Goal: Browse casually

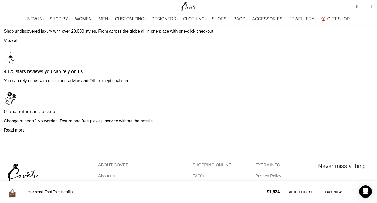
scroll to position [0, 55]
click at [314, 193] on icon at bounding box center [315, 194] width 3 height 3
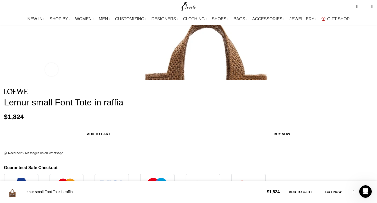
scroll to position [191, 0]
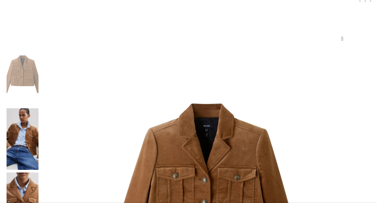
scroll to position [114, 0]
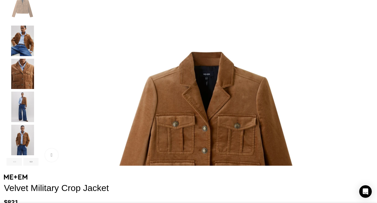
click at [38, 80] on img "3 / 6" at bounding box center [23, 74] width 32 height 31
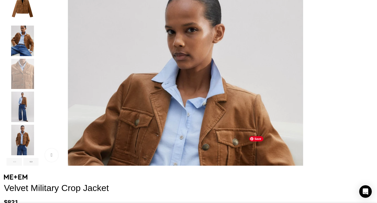
scroll to position [0, 55]
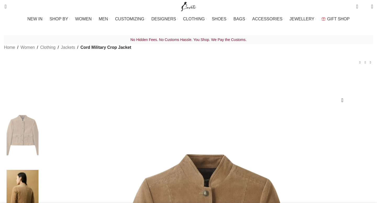
scroll to position [86, 0]
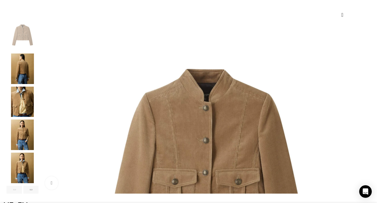
click at [38, 145] on img "4 / 7" at bounding box center [23, 135] width 32 height 31
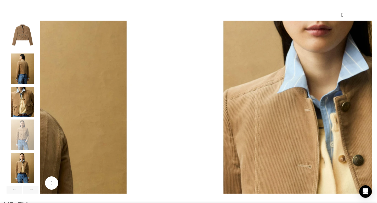
click at [38, 106] on img "3 / 7" at bounding box center [23, 102] width 32 height 31
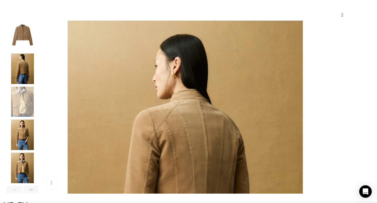
scroll to position [0, 55]
click at [38, 177] on img "5 / 7" at bounding box center [23, 168] width 32 height 31
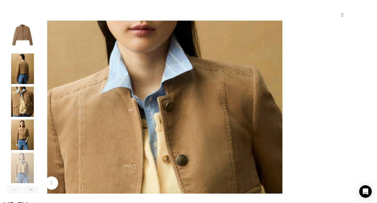
click at [38, 107] on img "3 / 7" at bounding box center [23, 102] width 32 height 31
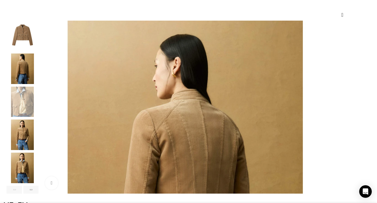
scroll to position [0, 110]
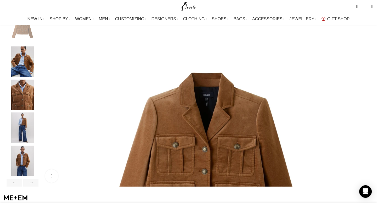
scroll to position [120, 0]
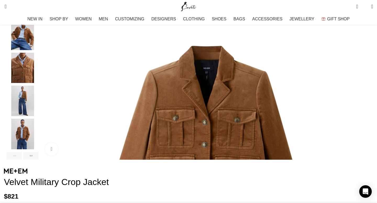
click at [38, 138] on img "5 / 6" at bounding box center [23, 134] width 32 height 31
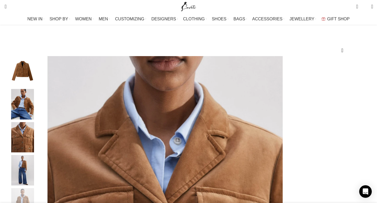
scroll to position [0, 110]
